Goal: Transaction & Acquisition: Obtain resource

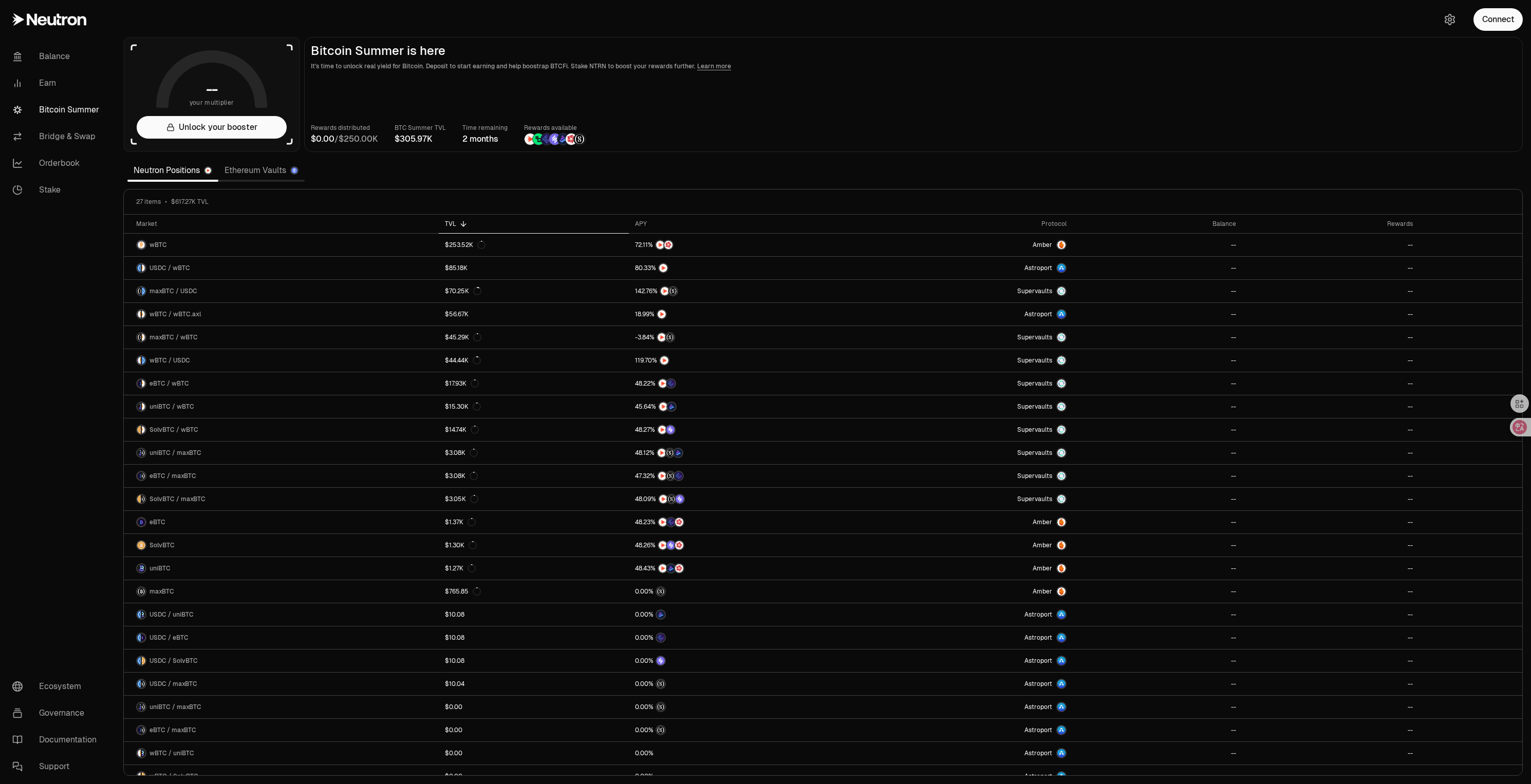
click at [471, 130] on p "Time remaining" at bounding box center [485, 127] width 45 height 10
click at [465, 133] on div at bounding box center [465, 133] width 0 height 0
click at [686, 138] on div "Rewards distributed / BTC Summer TVL Time remaining 2 months Rewards available" at bounding box center [913, 133] width 1205 height 23
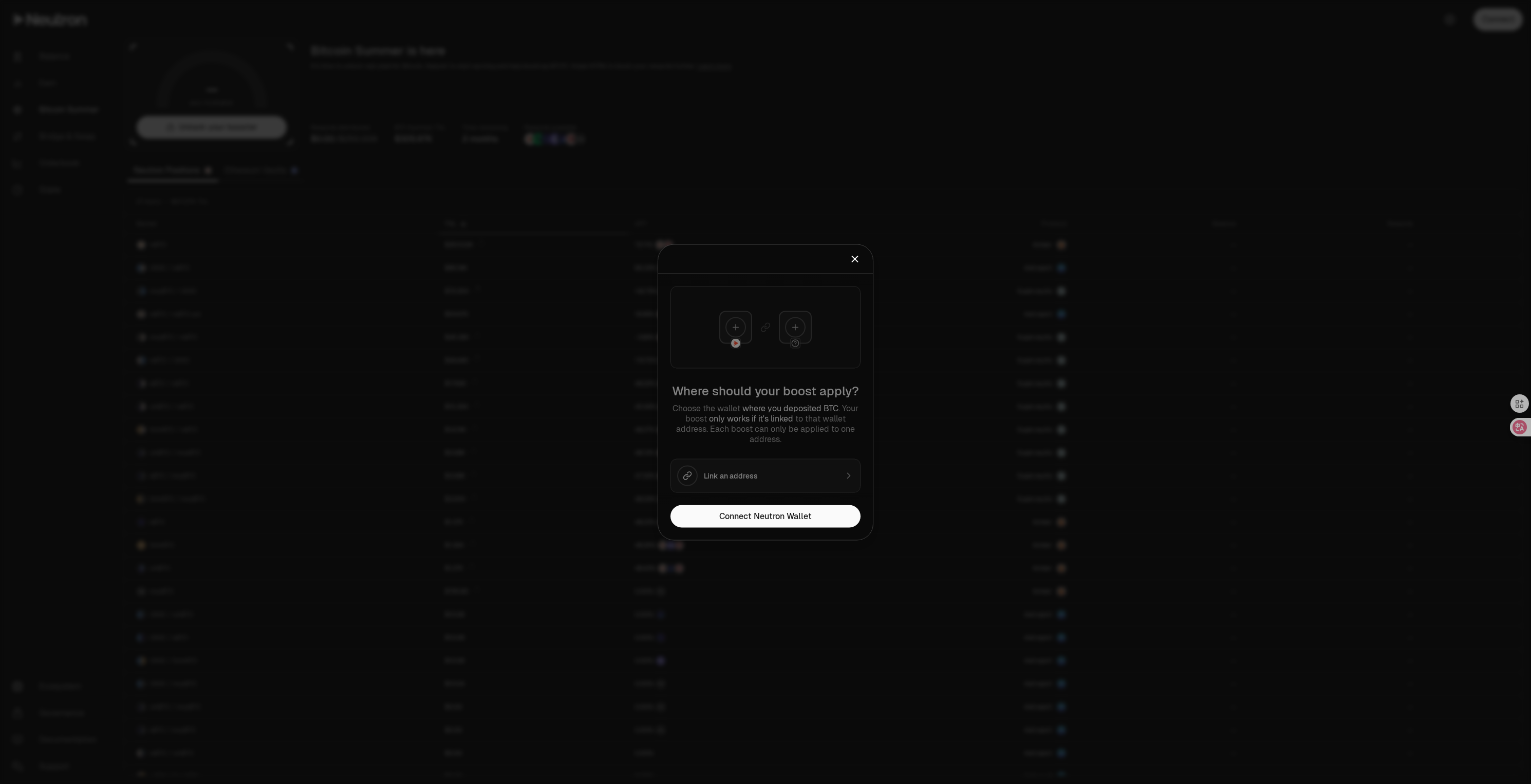
click at [747, 480] on div "Where should your boost apply? Choose the wallet where you deposited BTC . Your…" at bounding box center [766, 389] width 215 height 231
click at [810, 479] on div "Where should your boost apply? Choose the wallet where you deposited BTC . Your…" at bounding box center [766, 389] width 215 height 231
drag, startPoint x: 692, startPoint y: 393, endPoint x: 812, endPoint y: 437, distance: 127.8
click at [812, 437] on div "Where should your boost apply? Choose the wallet where you deposited BTC . Your…" at bounding box center [766, 389] width 215 height 231
click at [814, 449] on div "Where should your boost apply? Choose the wallet where you deposited BTC . Your…" at bounding box center [766, 389] width 215 height 231
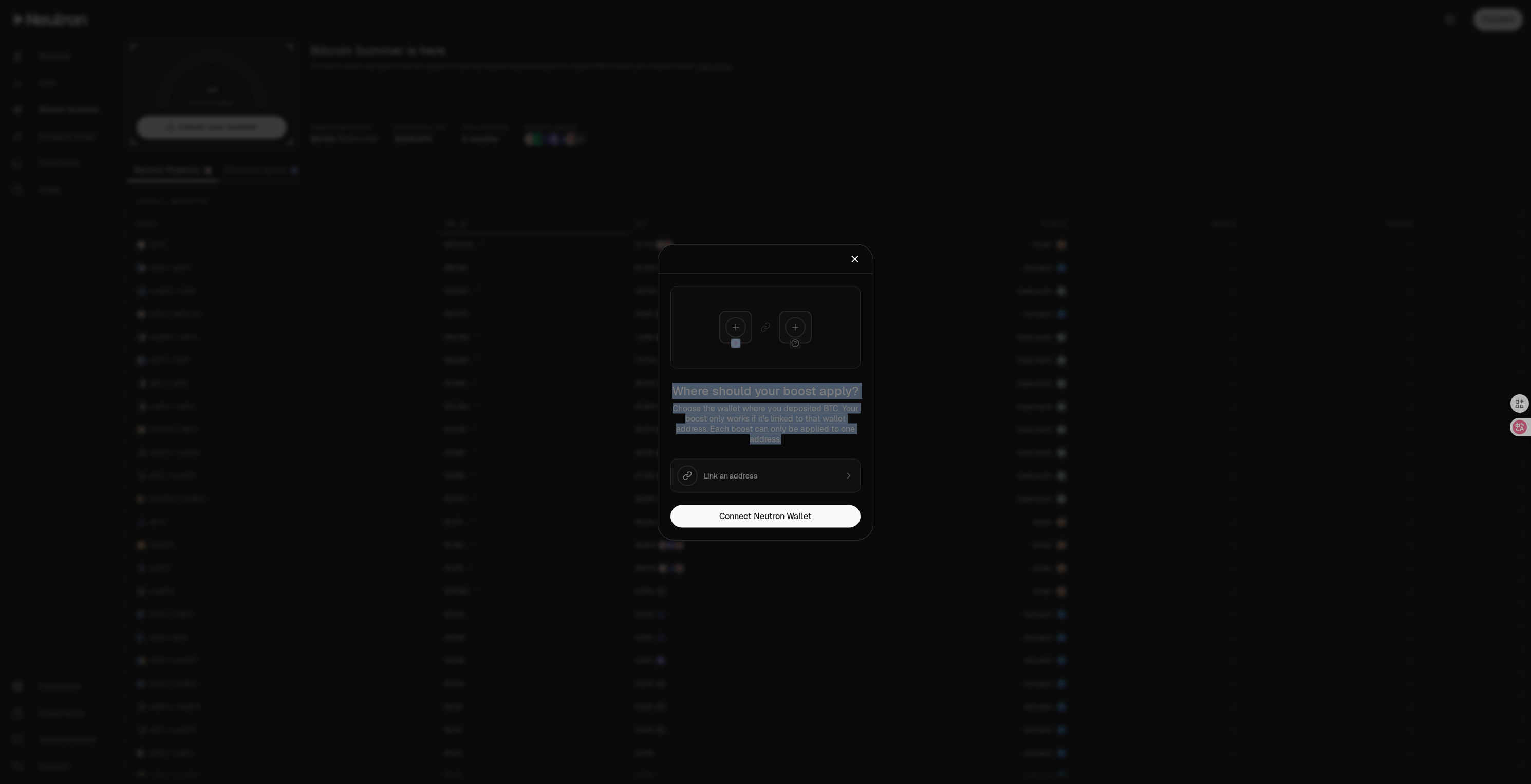
drag, startPoint x: 806, startPoint y: 445, endPoint x: 673, endPoint y: 374, distance: 150.8
click at [673, 374] on div "Where should your boost apply? Choose the wallet where you deposited BTC . Your…" at bounding box center [766, 389] width 215 height 231
click at [687, 384] on div "Where should your boost apply? Choose the wallet where you deposited BTC . Your…" at bounding box center [766, 389] width 215 height 231
drag, startPoint x: 673, startPoint y: 386, endPoint x: 816, endPoint y: 443, distance: 153.9
click at [816, 443] on div "Where should your boost apply? Choose the wallet where you deposited BTC . Your…" at bounding box center [766, 389] width 215 height 231
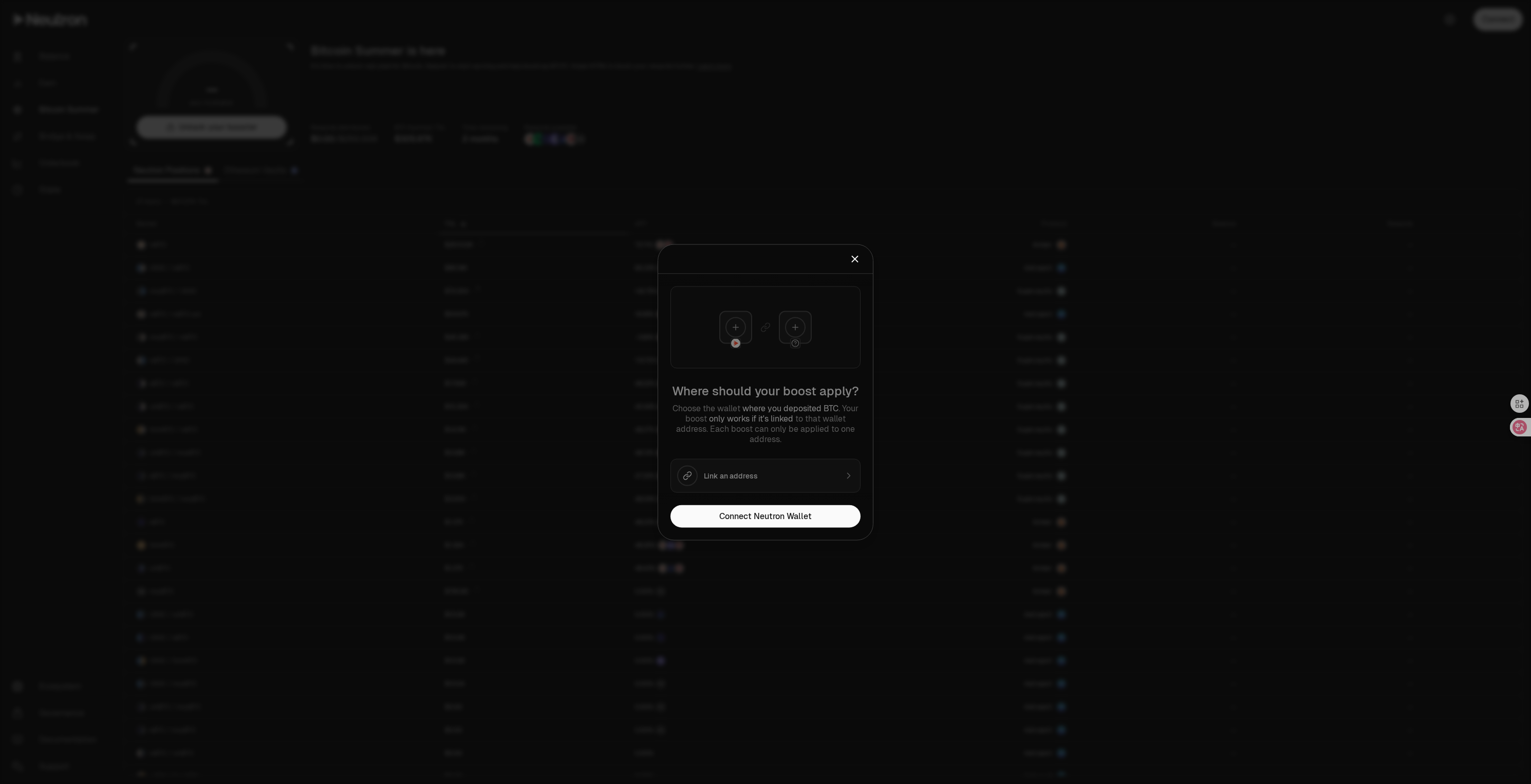
click at [1276, 283] on div at bounding box center [765, 392] width 1531 height 784
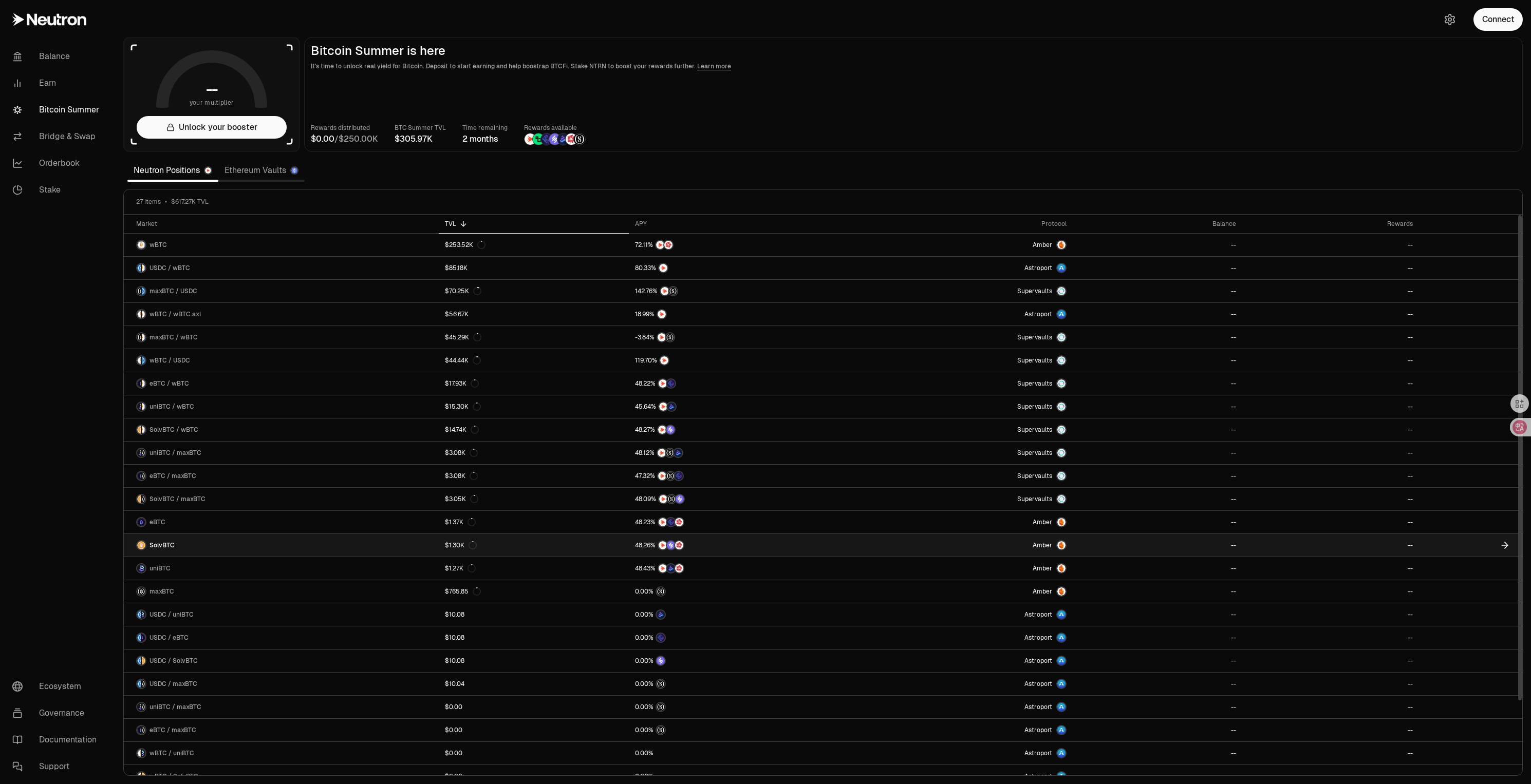
drag, startPoint x: 861, startPoint y: 545, endPoint x: 860, endPoint y: 539, distance: 6.1
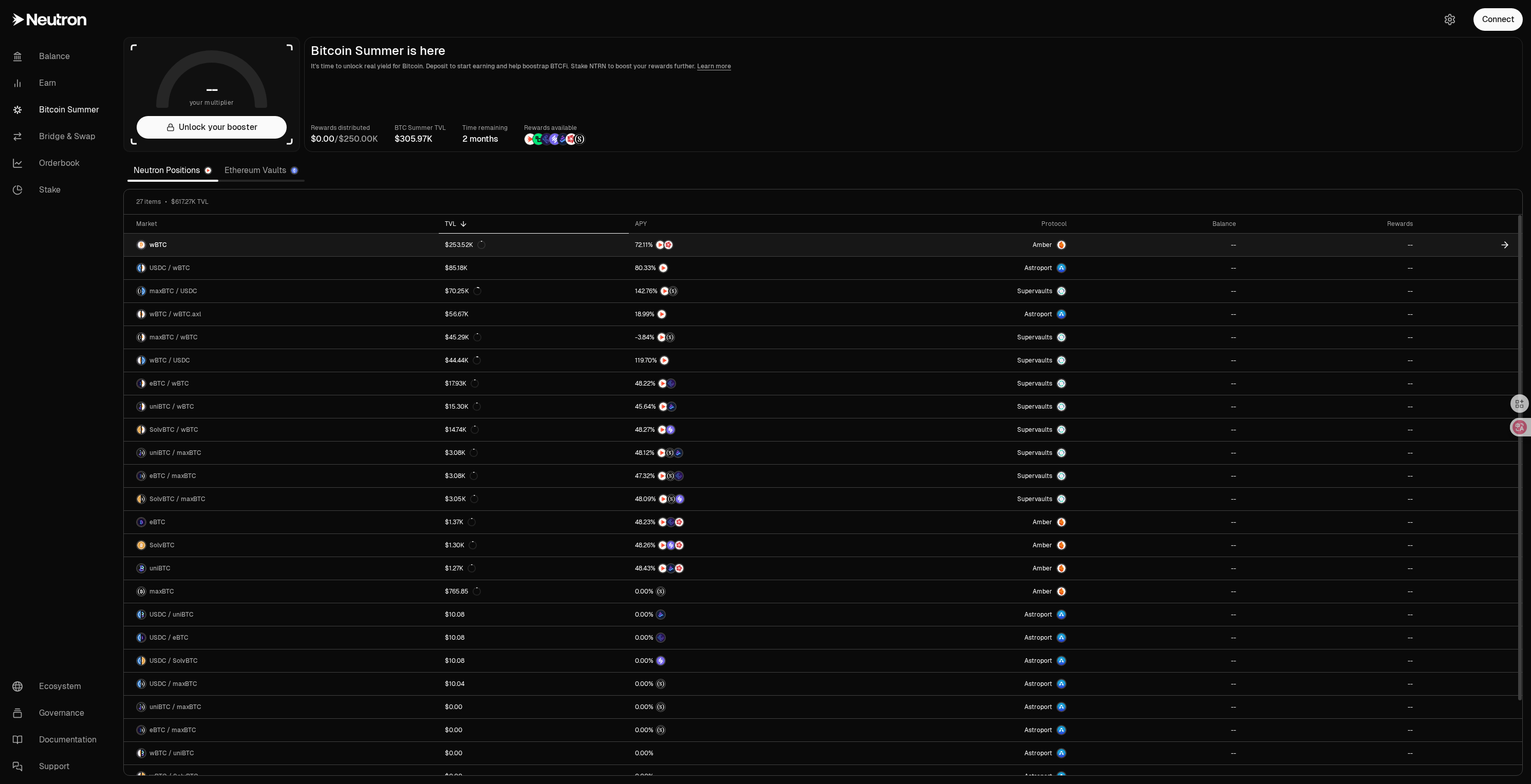
click at [609, 242] on link "$253.52K" at bounding box center [533, 245] width 190 height 23
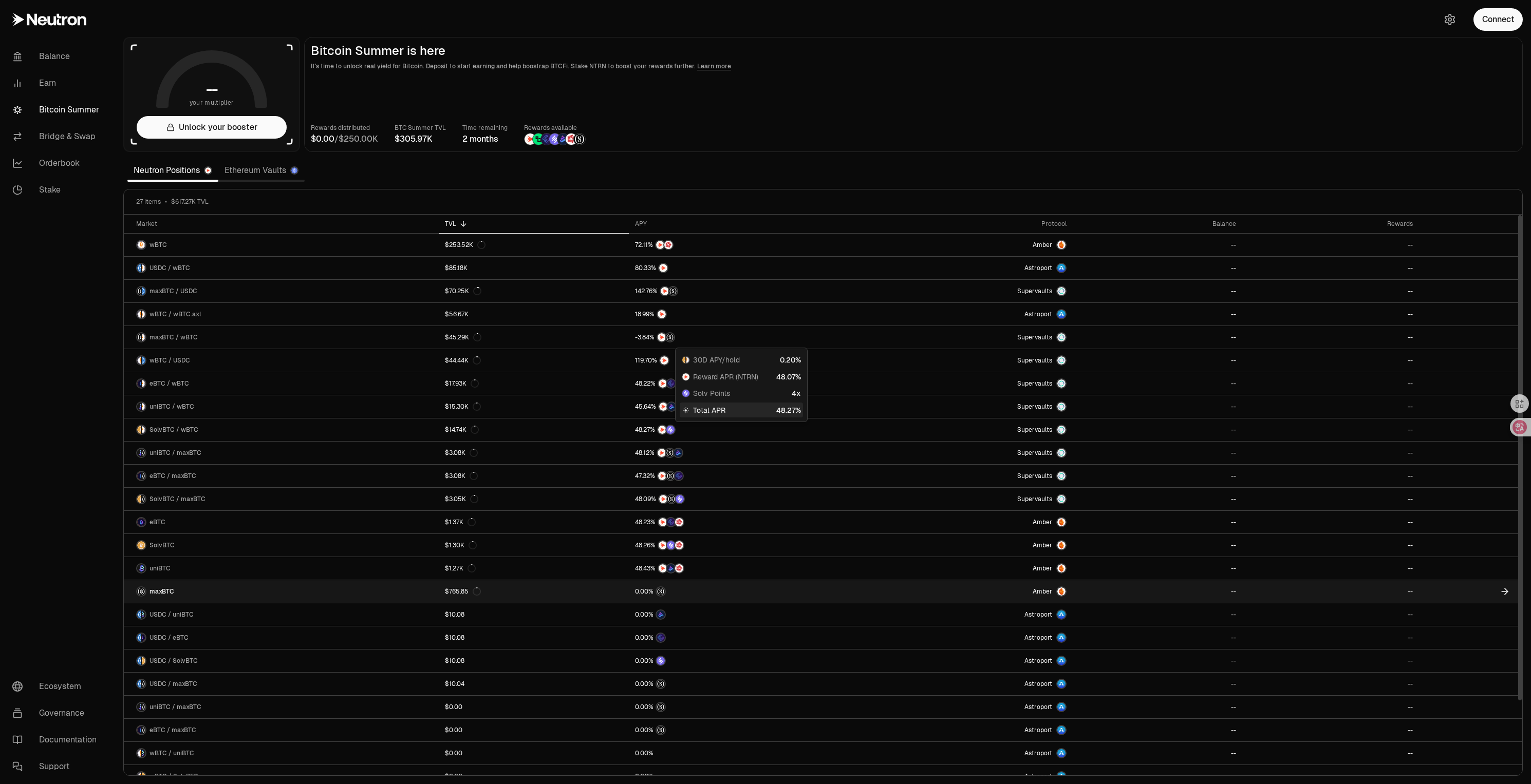
click at [913, 589] on link "Amber" at bounding box center [962, 591] width 221 height 23
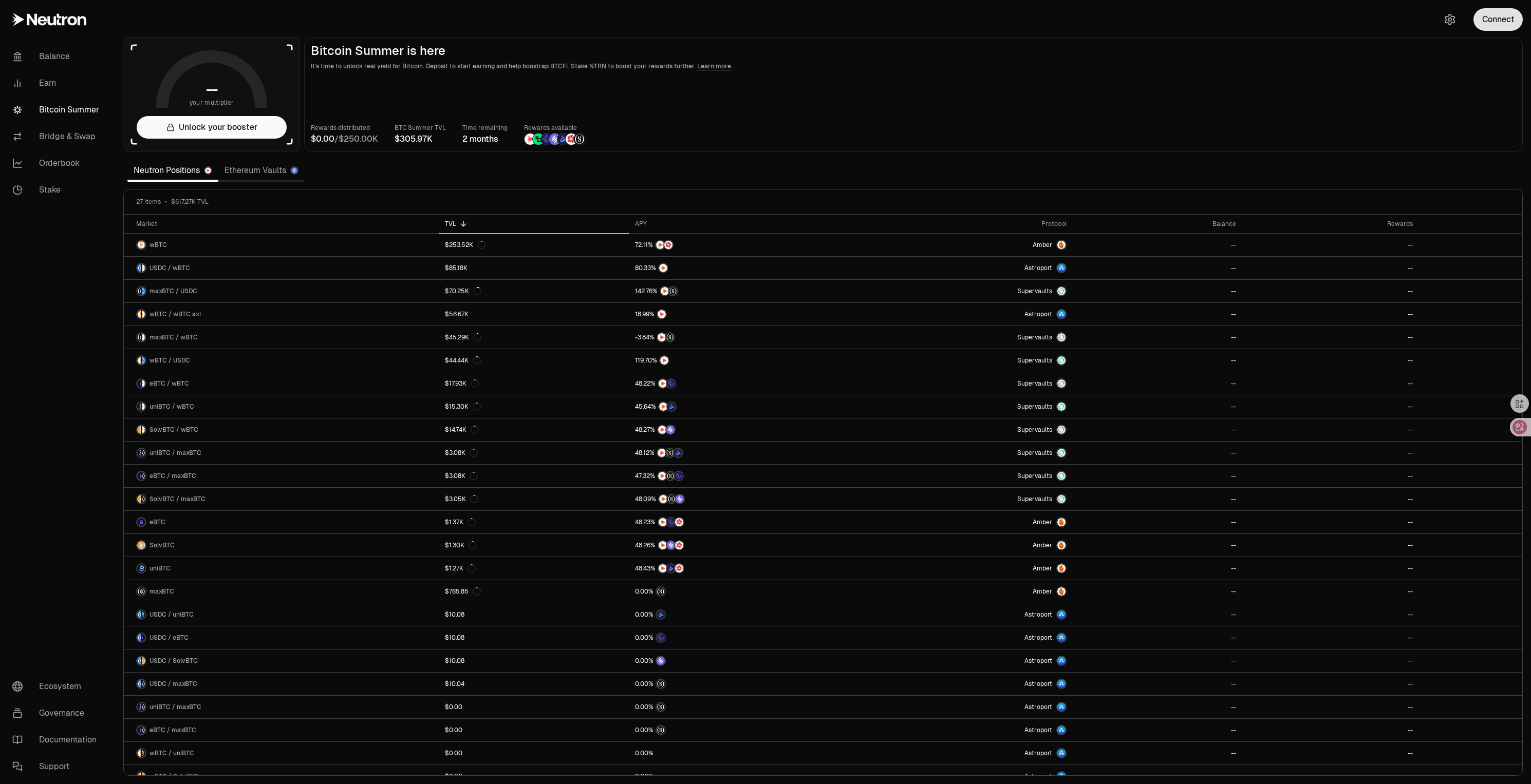
click at [1499, 29] on button "Connect" at bounding box center [1498, 19] width 49 height 23
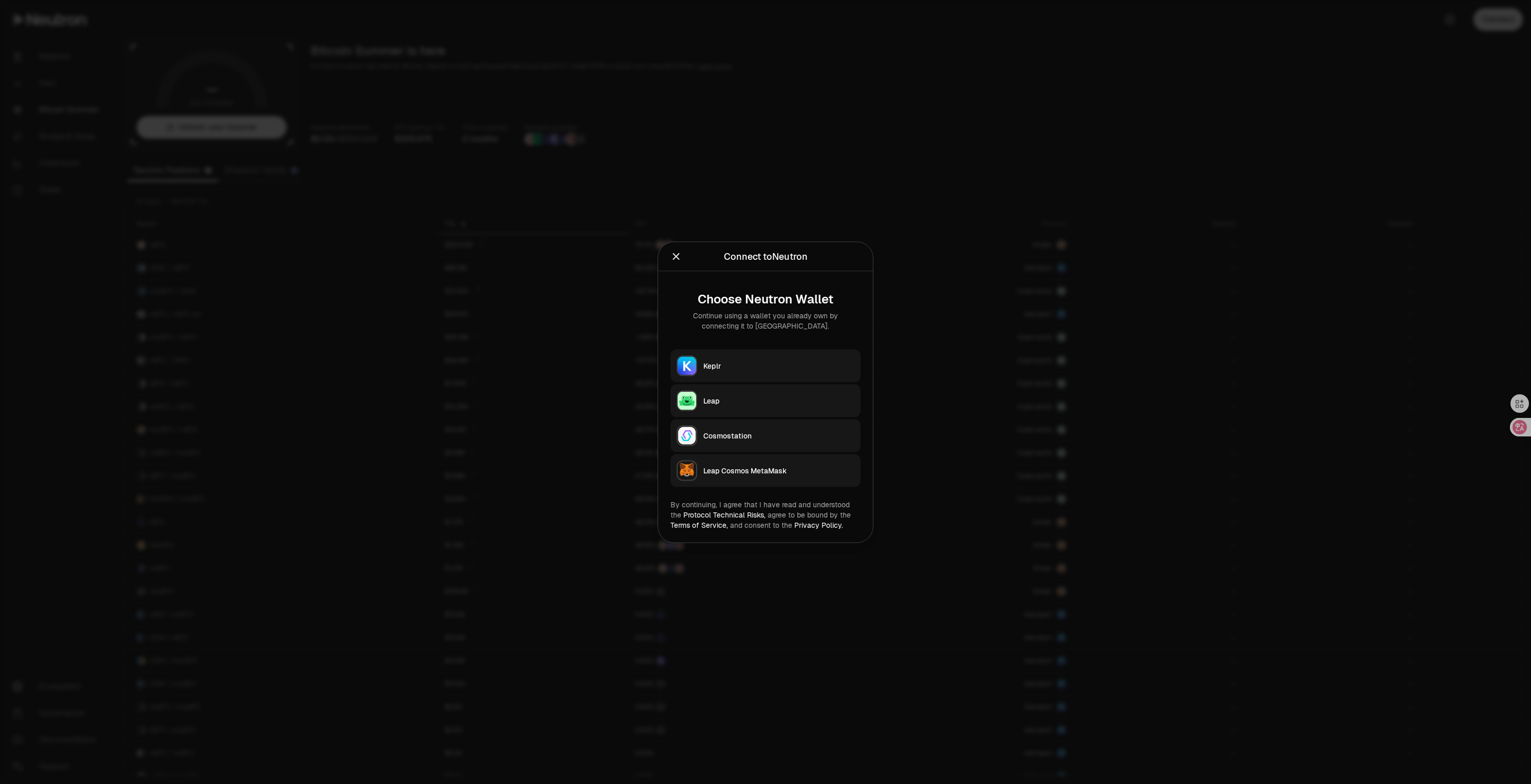
click at [794, 471] on div "Leap Cosmos MetaMask" at bounding box center [779, 470] width 151 height 10
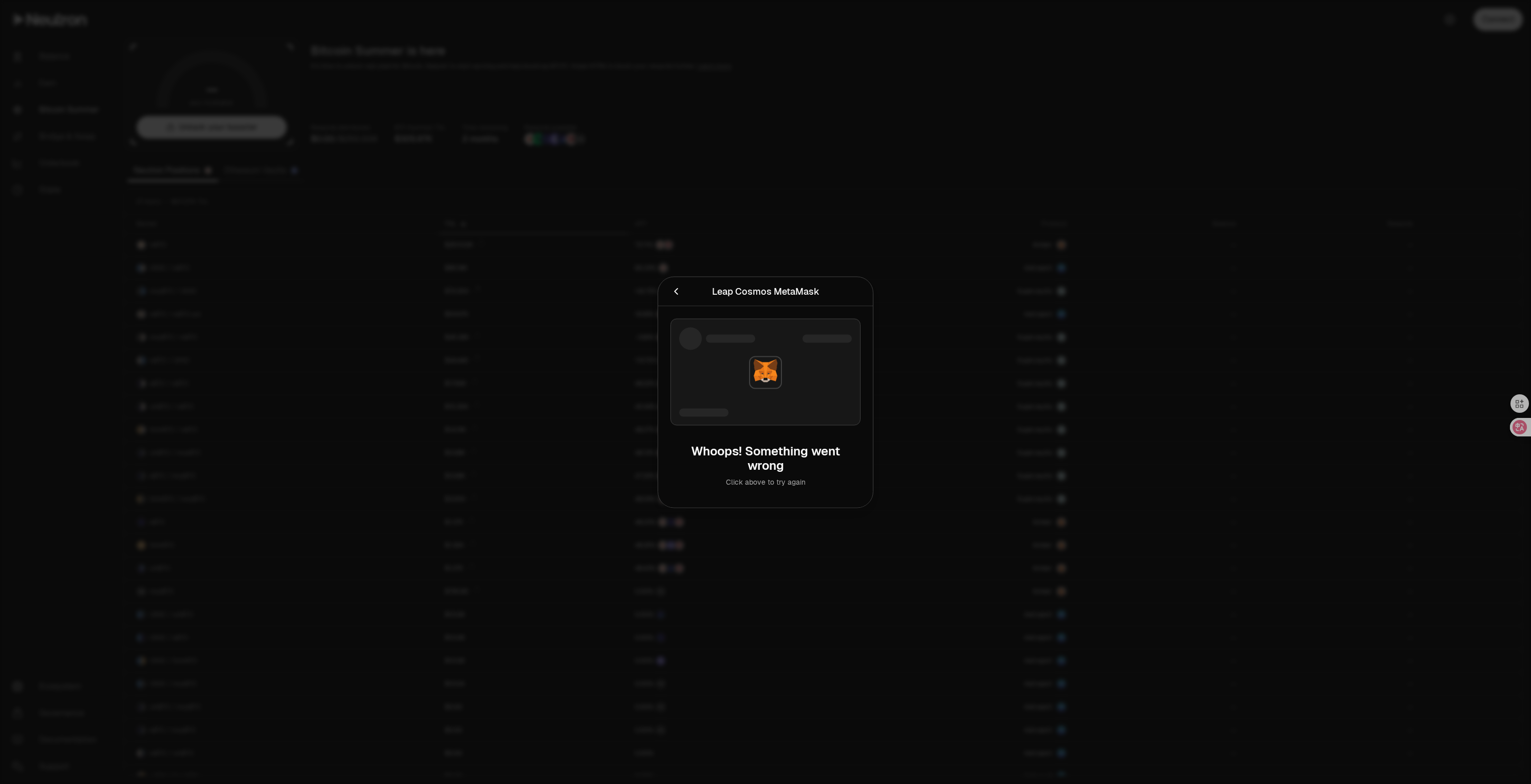
click at [1006, 335] on div at bounding box center [765, 392] width 1531 height 784
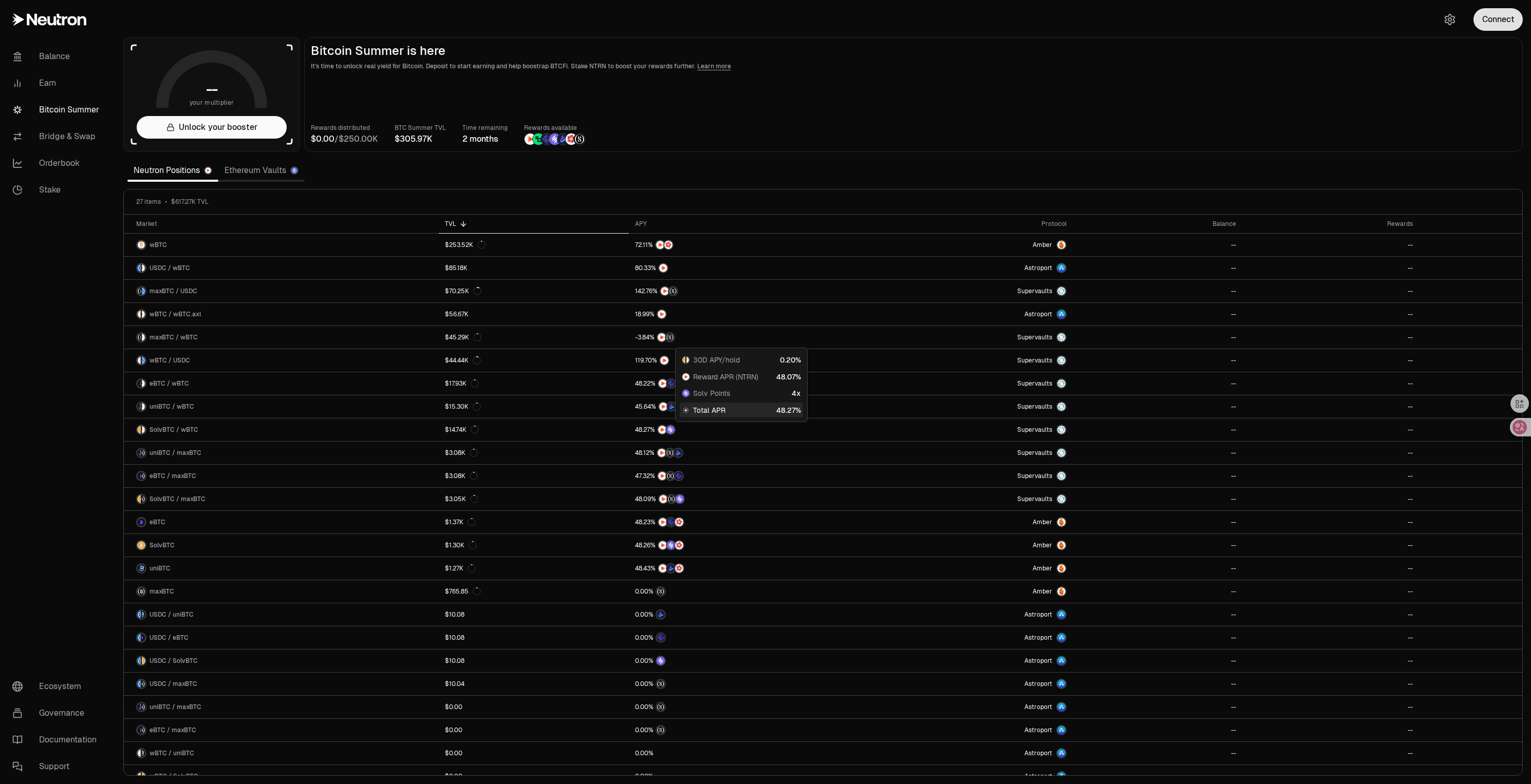
click at [1508, 25] on button "Connect" at bounding box center [1498, 19] width 49 height 23
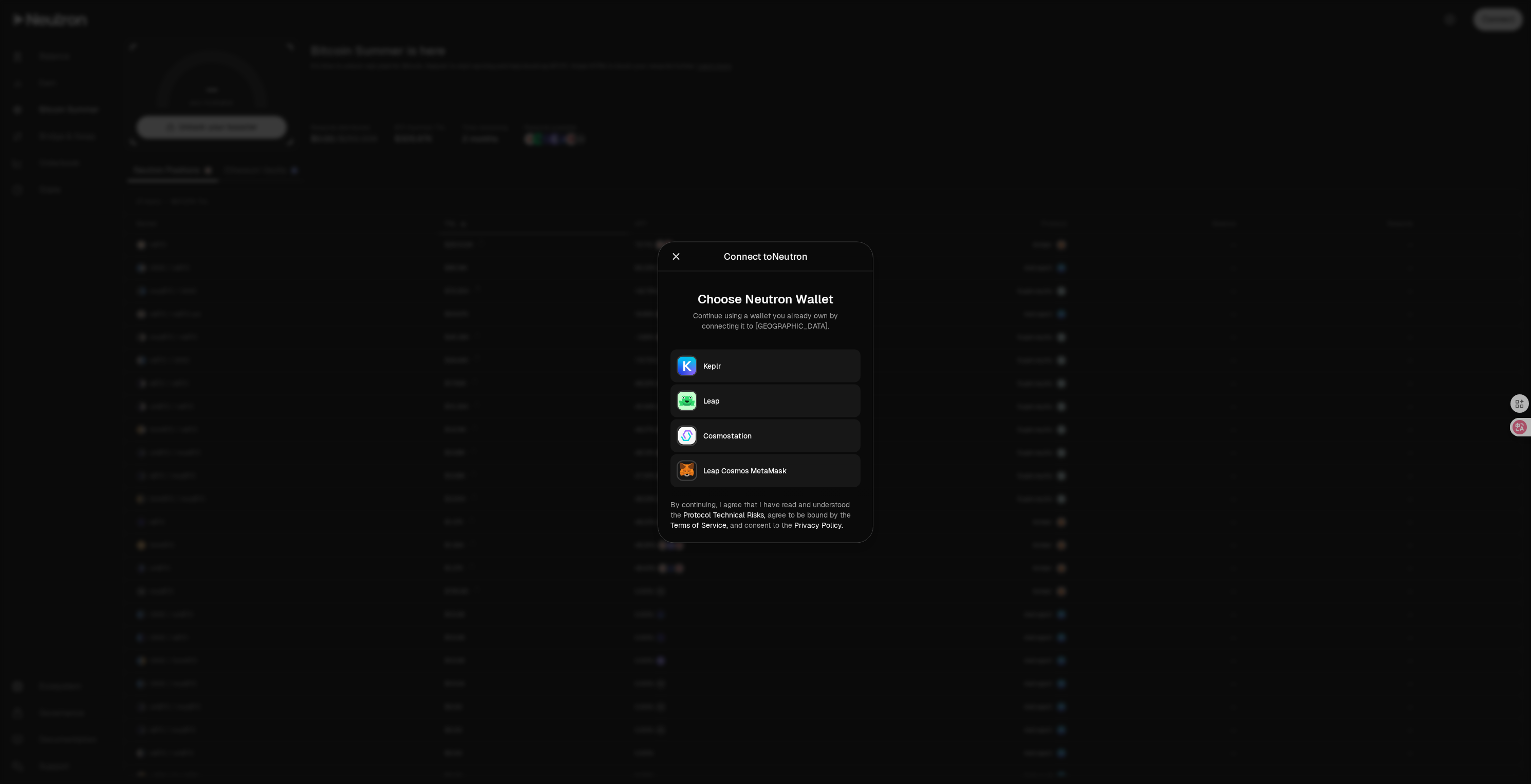
click at [782, 442] on button "Cosmostation" at bounding box center [766, 436] width 190 height 33
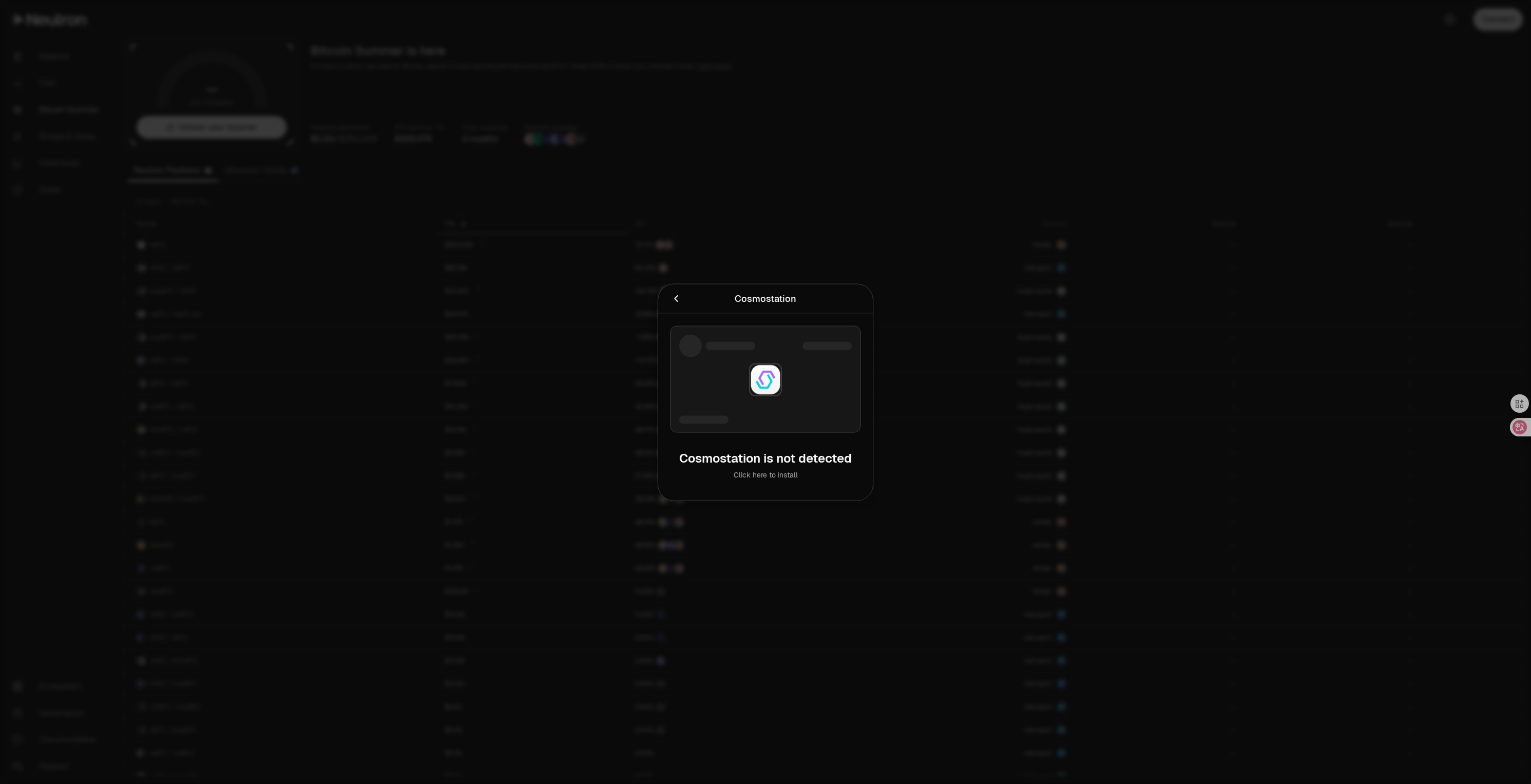
click at [679, 294] on icon "Cancel" at bounding box center [676, 298] width 12 height 12
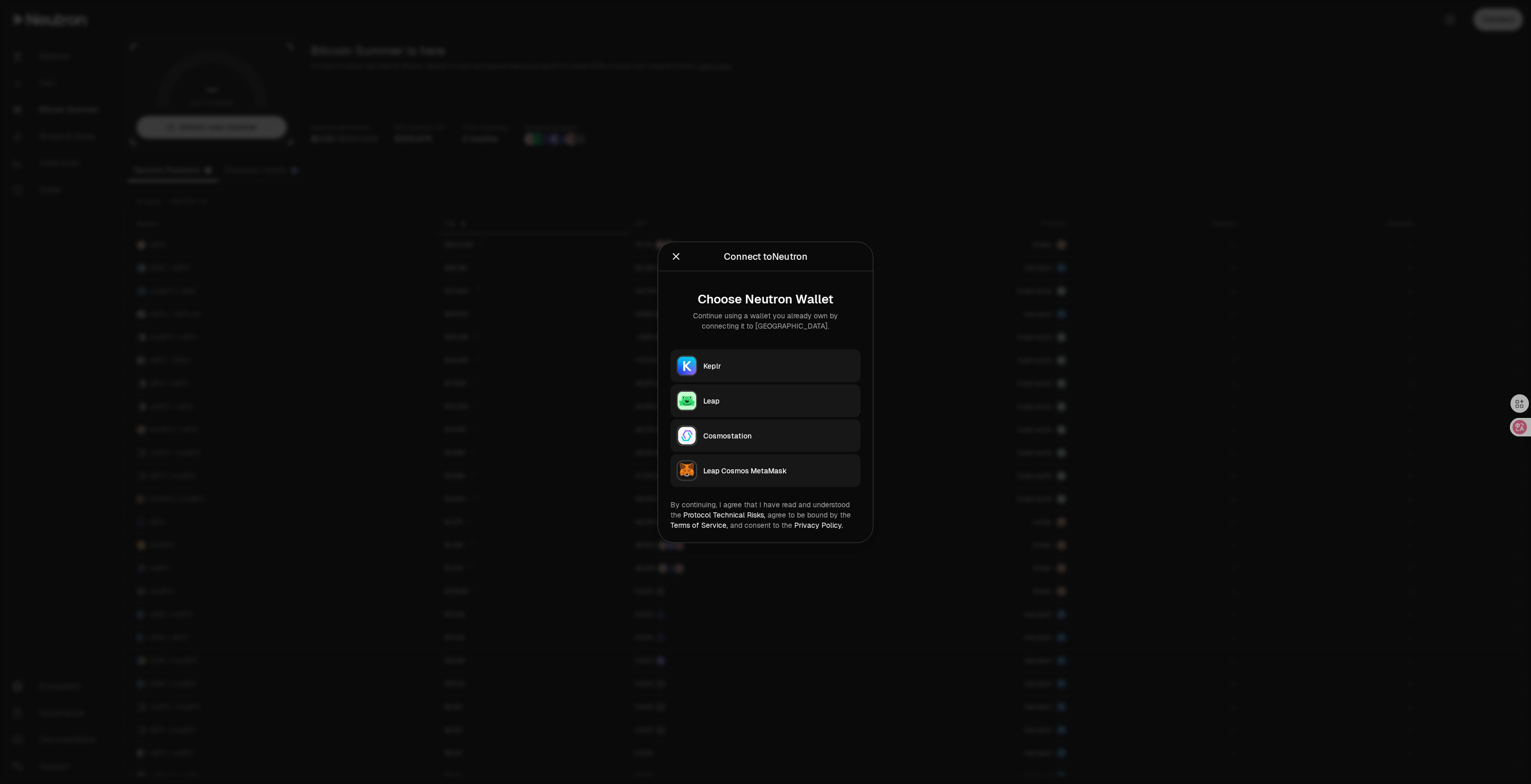
click at [777, 397] on div "Leap" at bounding box center [779, 400] width 151 height 10
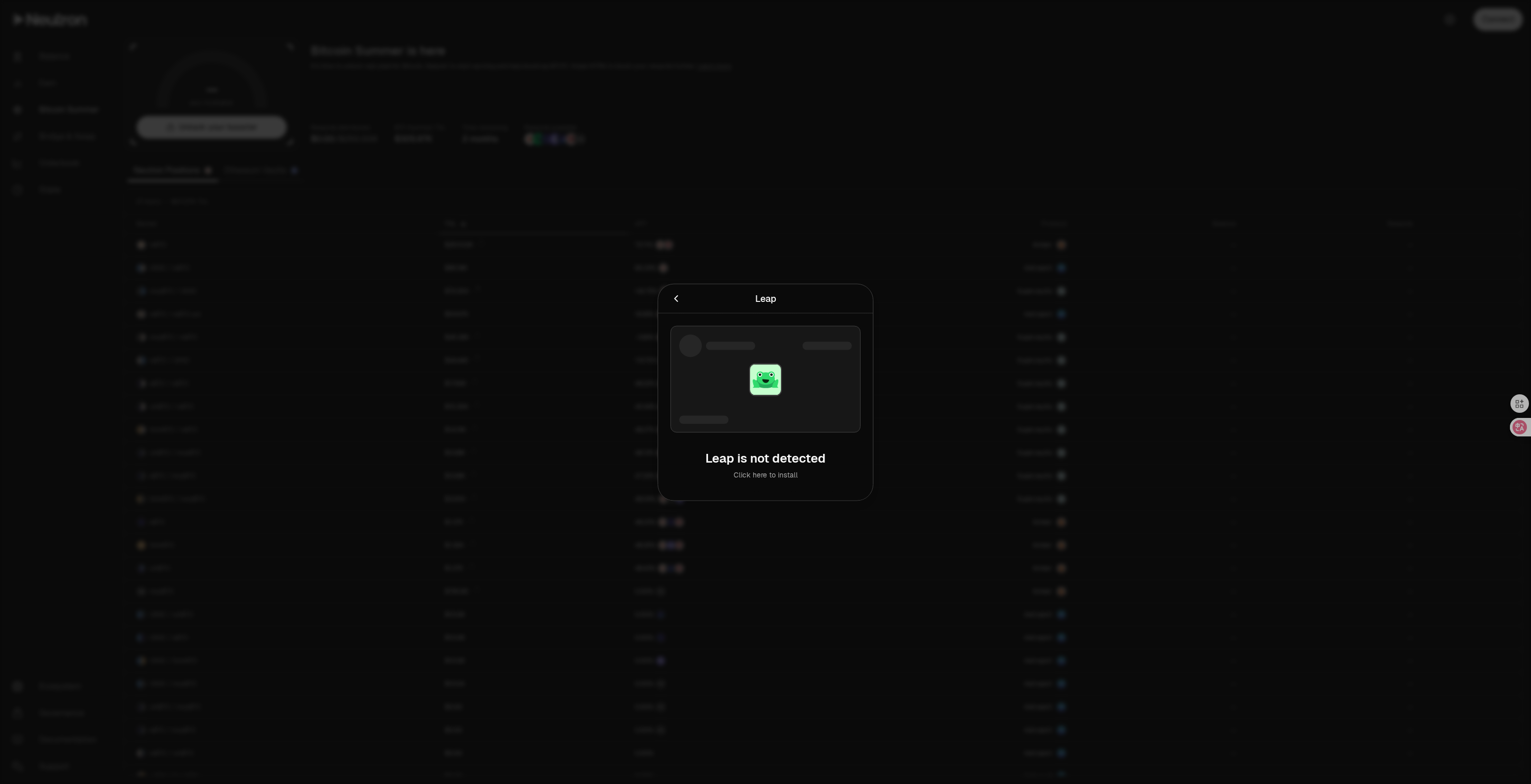
click at [677, 302] on icon "Cancel" at bounding box center [676, 298] width 12 height 12
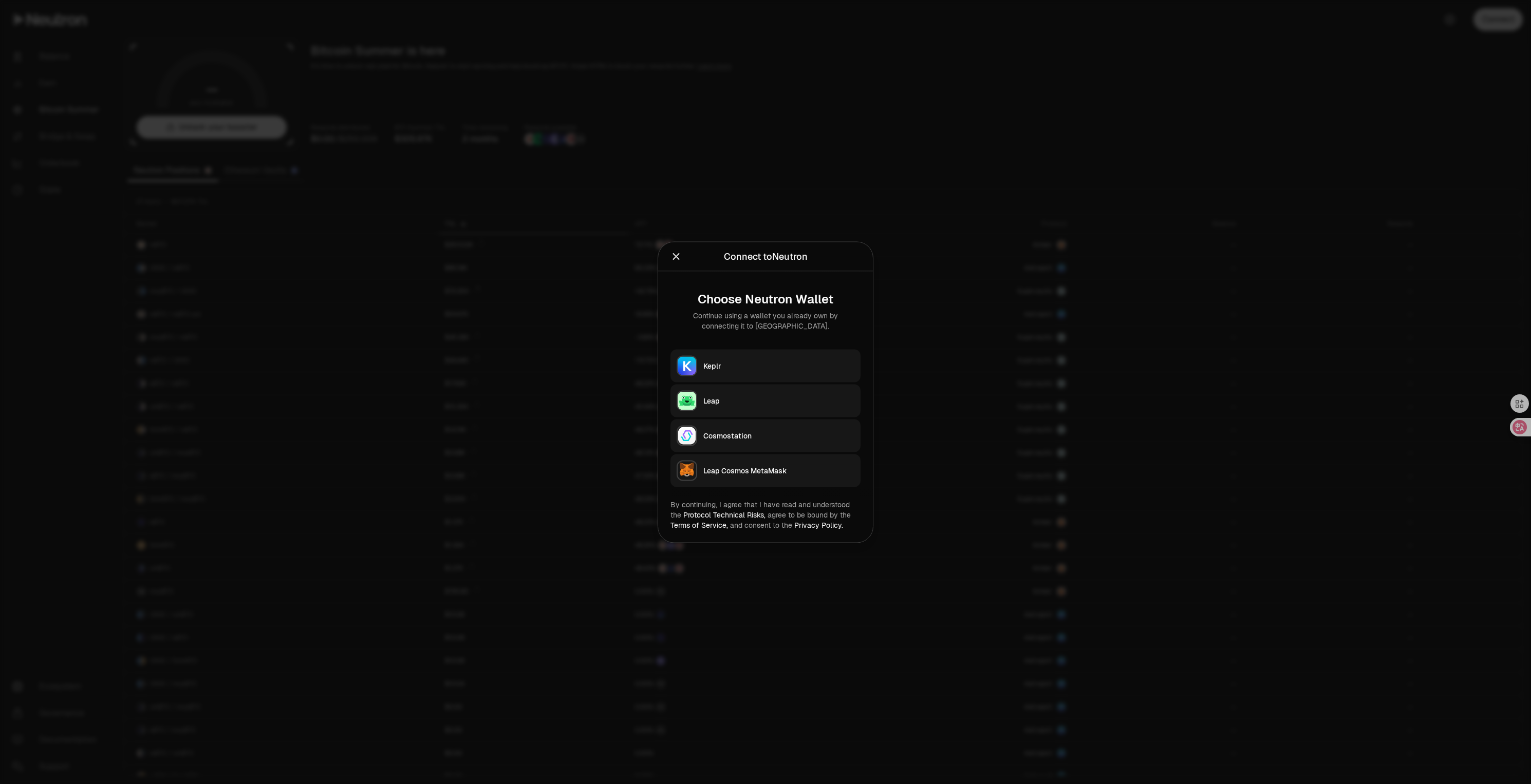
click at [761, 367] on div "Keplr" at bounding box center [779, 365] width 151 height 10
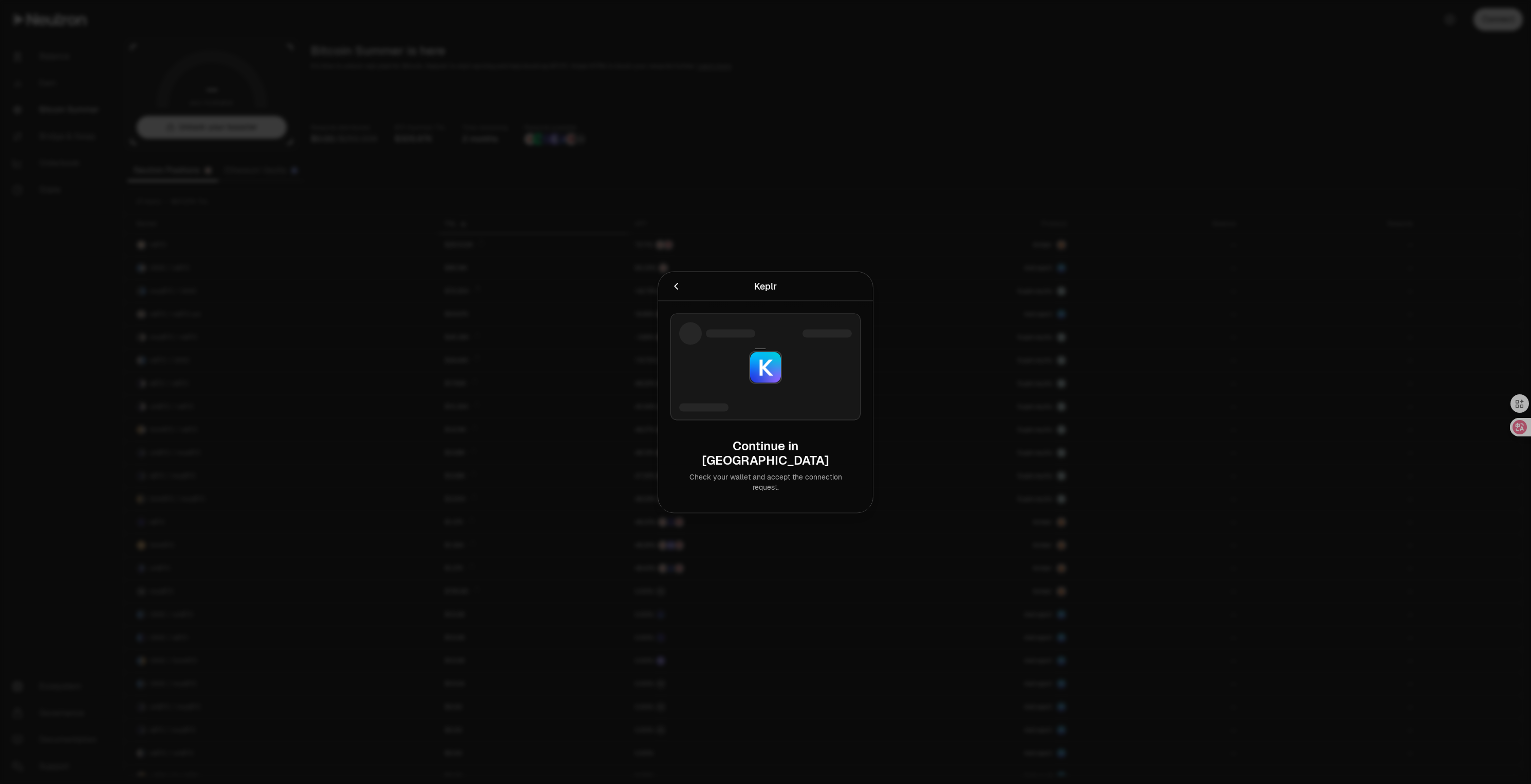
click at [1002, 356] on div at bounding box center [765, 392] width 1531 height 784
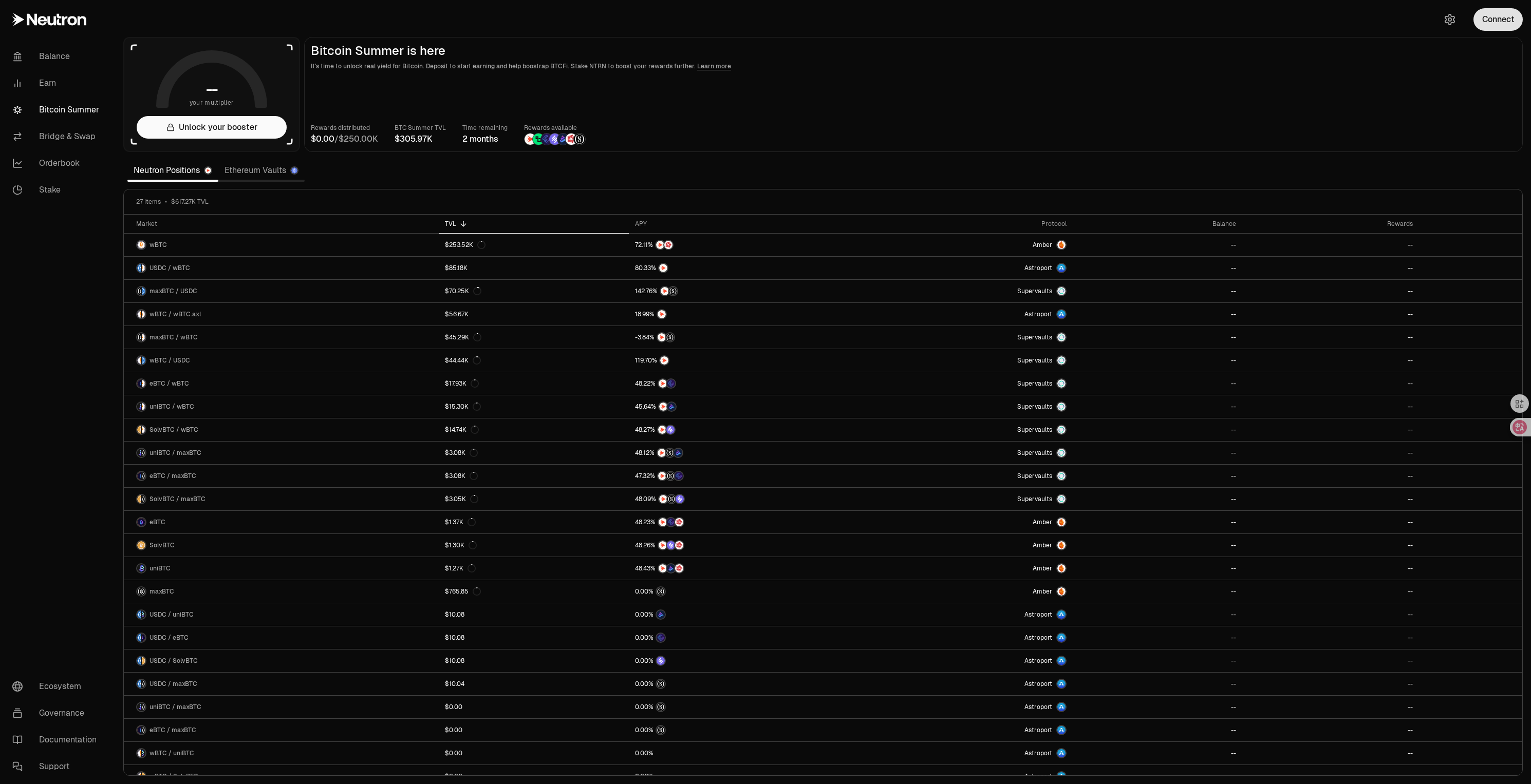
click at [1481, 24] on button "Connect" at bounding box center [1498, 19] width 49 height 23
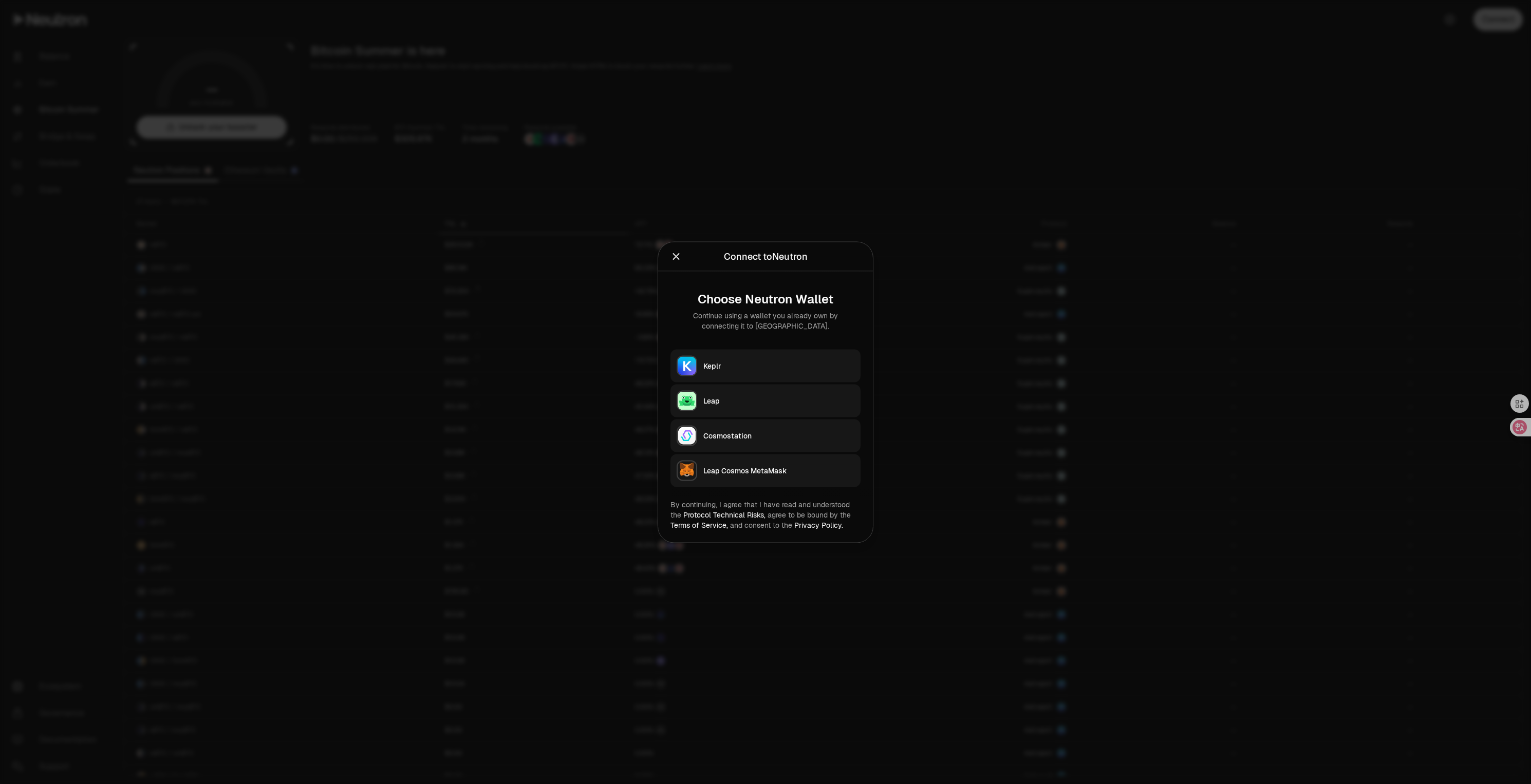
click at [801, 363] on div "Keplr" at bounding box center [779, 365] width 151 height 10
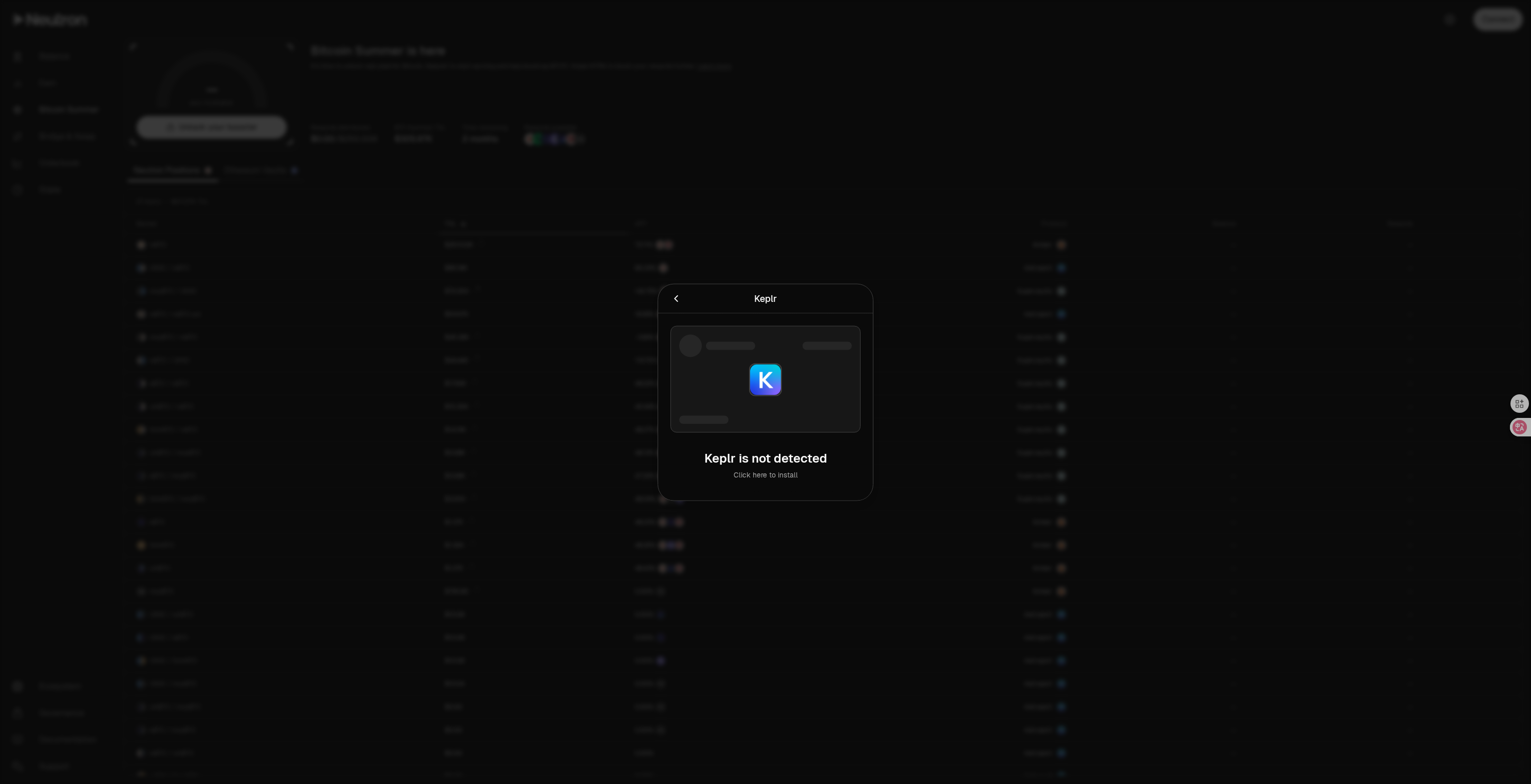
click at [1268, 135] on div at bounding box center [765, 392] width 1531 height 784
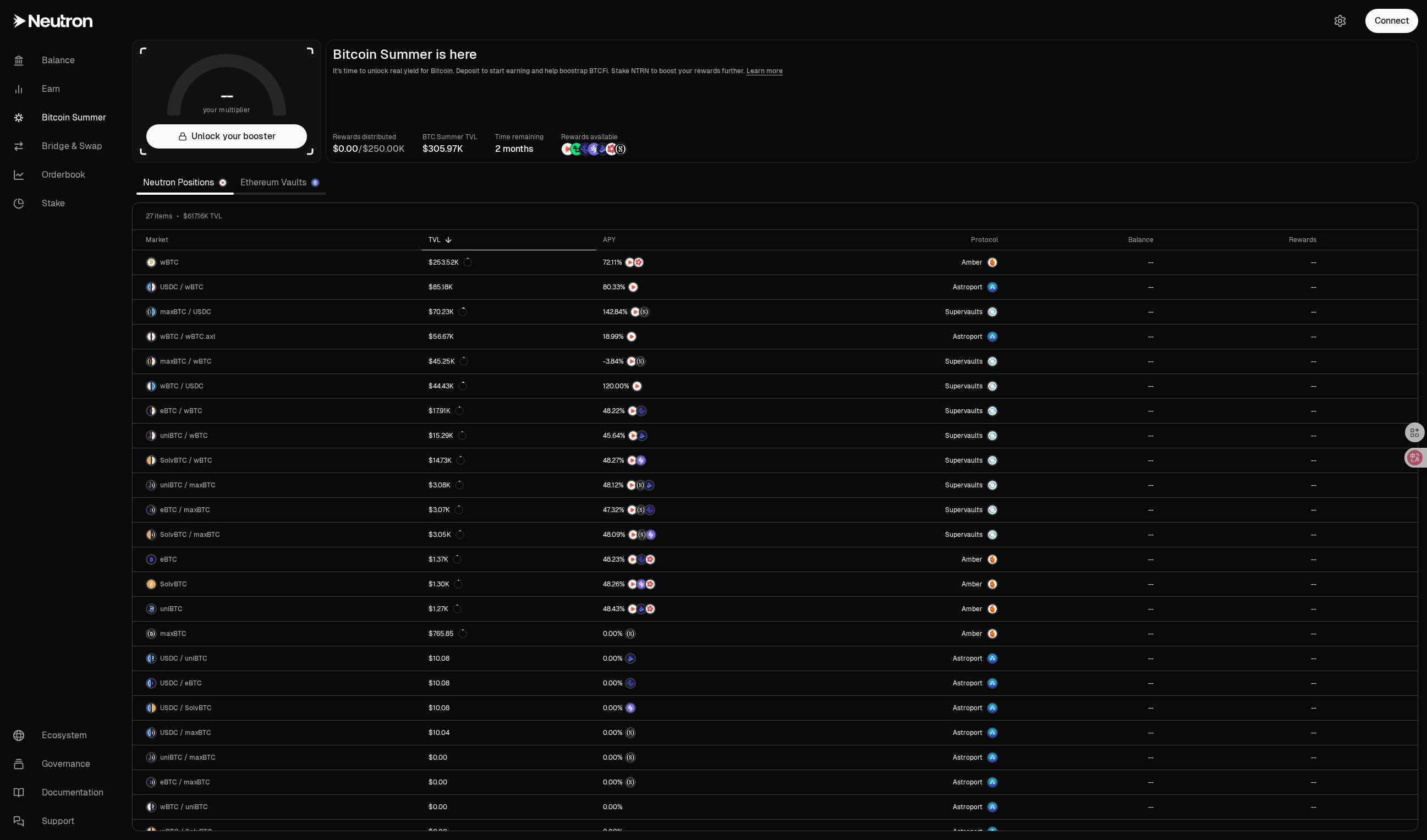
click at [1144, 117] on main "Bitcoin Summer is here It's time to unlock real yield for Bitcoin. Deposit to s…" at bounding box center [871, 101] width 1093 height 123
